Goal: Navigation & Orientation: Find specific page/section

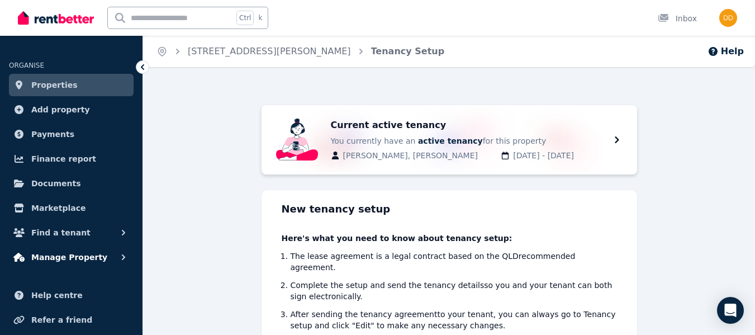
click at [51, 252] on span "Manage Property" at bounding box center [69, 256] width 76 height 13
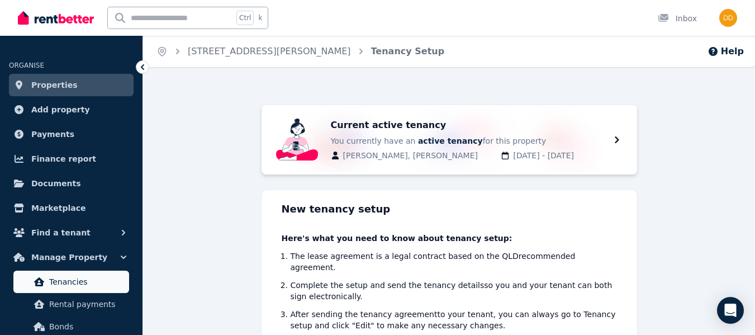
click at [61, 286] on span "Tenancies" at bounding box center [86, 281] width 75 height 13
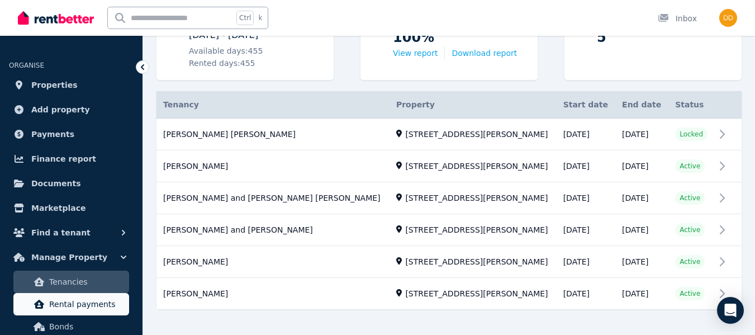
scroll to position [184, 0]
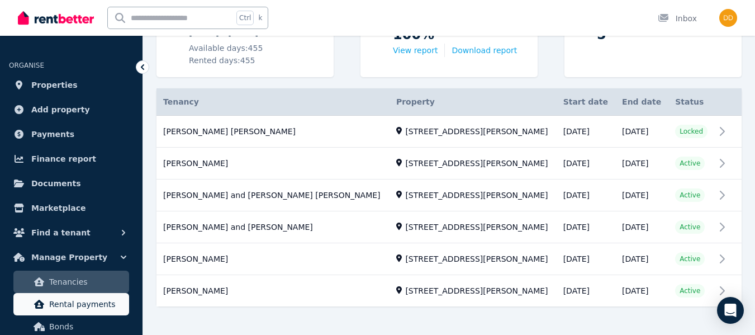
click at [107, 304] on span "Rental payments" at bounding box center [86, 303] width 75 height 13
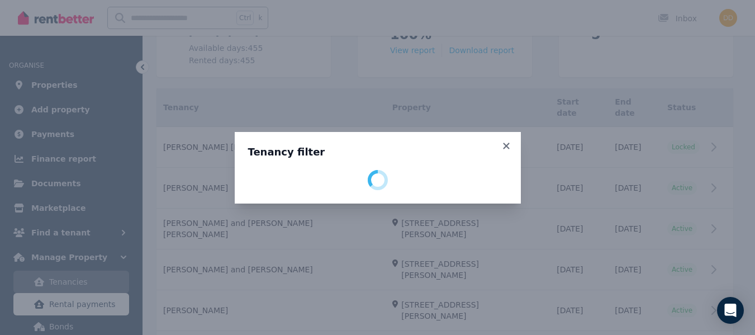
scroll to position [22, 0]
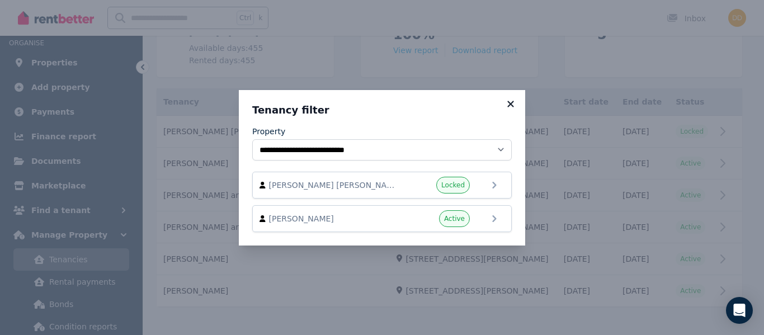
click at [506, 101] on icon at bounding box center [510, 104] width 11 height 10
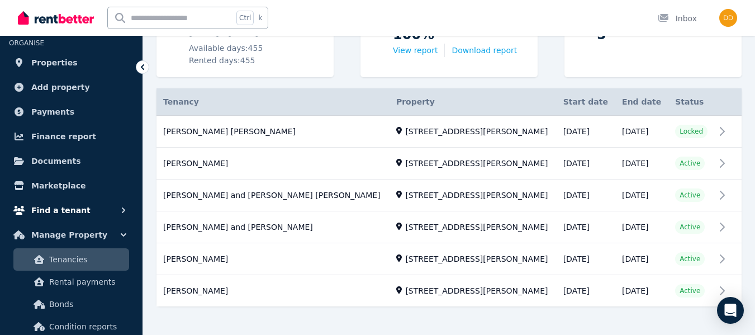
click at [122, 210] on icon "button" at bounding box center [123, 210] width 11 height 11
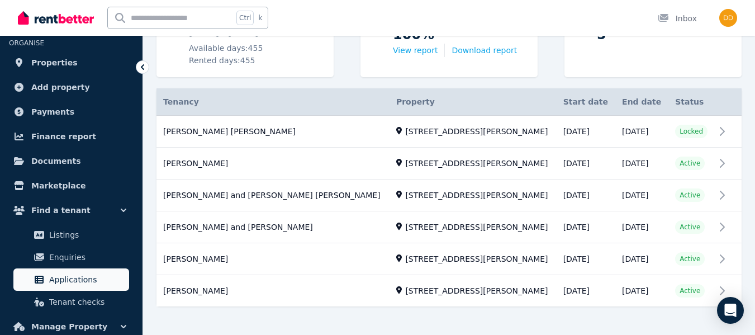
click at [80, 274] on span "Applications" at bounding box center [86, 279] width 75 height 13
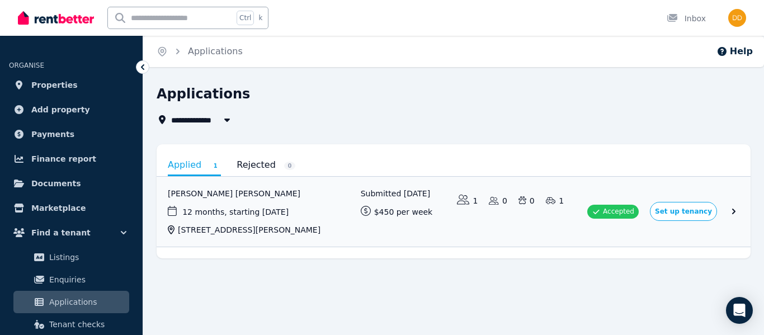
click at [73, 302] on span "Applications" at bounding box center [86, 301] width 75 height 13
